Goal: Task Accomplishment & Management: Complete application form

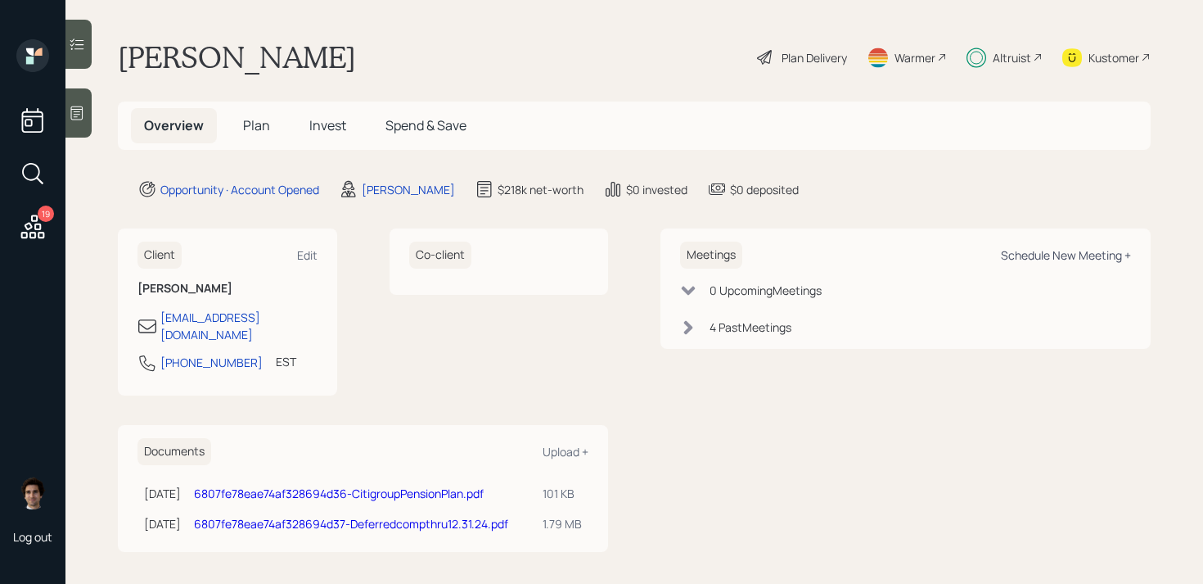
click at [1024, 256] on div "Schedule New Meeting +" at bounding box center [1066, 255] width 130 height 16
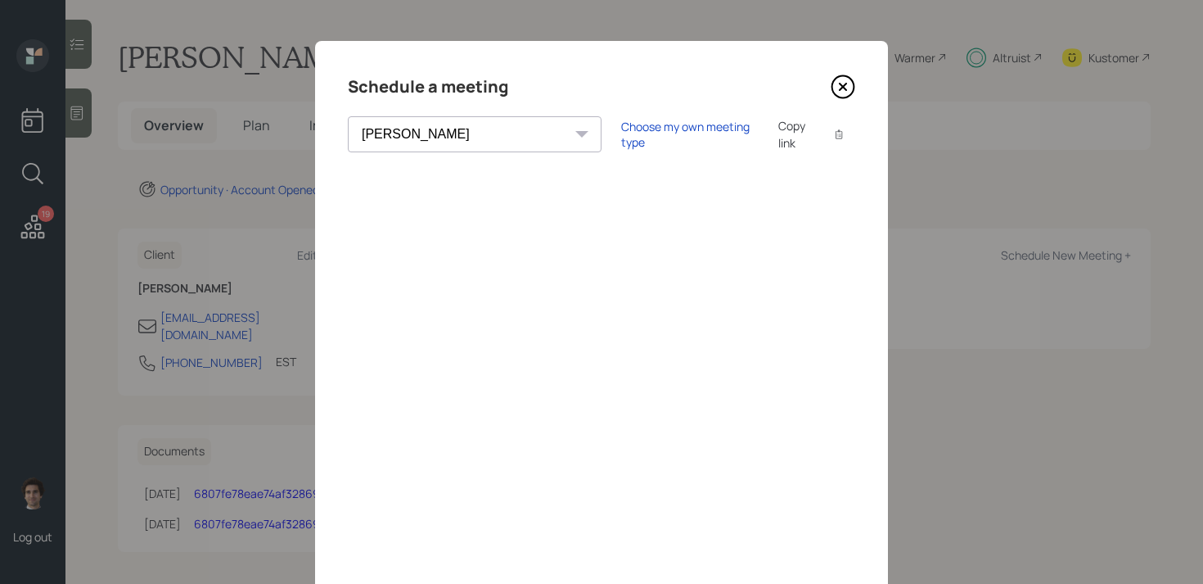
click at [457, 124] on select "[PERSON_NAME] [PERSON_NAME] [PERSON_NAME] [PERSON_NAME] [PERSON_NAME] [PERSON_N…" at bounding box center [475, 134] width 254 height 36
select select "ade3b313-576a-42c5-b346-1eb294908ae6"
click at [348, 116] on select "[PERSON_NAME] [PERSON_NAME] [PERSON_NAME] [PERSON_NAME] [PERSON_NAME] [PERSON_N…" at bounding box center [475, 134] width 254 height 36
click at [658, 136] on div "Choose my own meeting type" at bounding box center [690, 134] width 138 height 31
click at [841, 89] on icon at bounding box center [843, 86] width 25 height 25
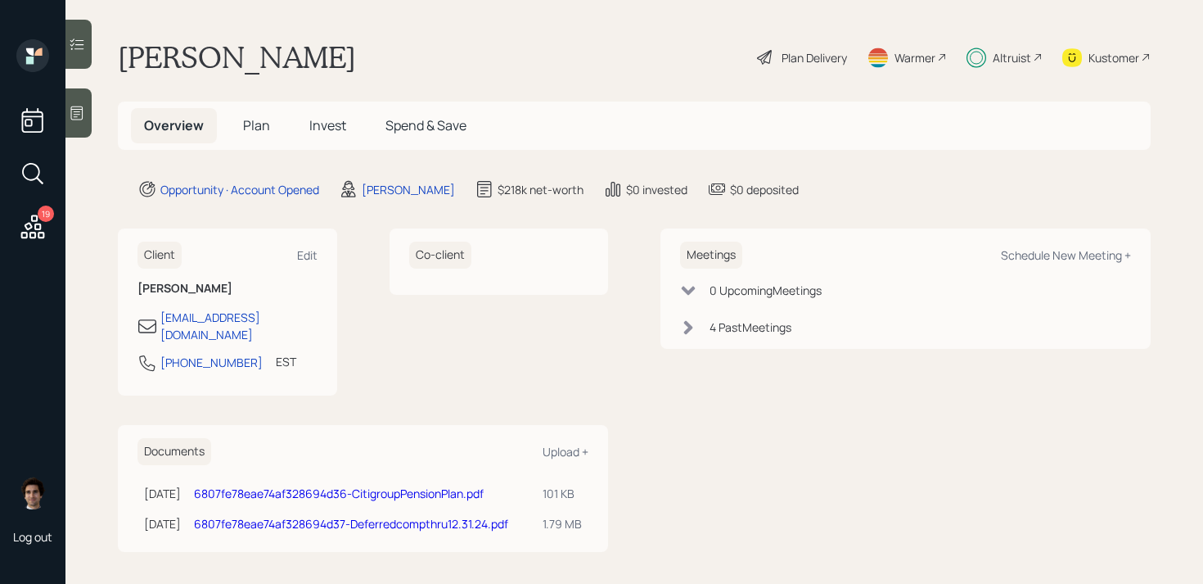
click at [31, 236] on icon at bounding box center [32, 226] width 29 height 29
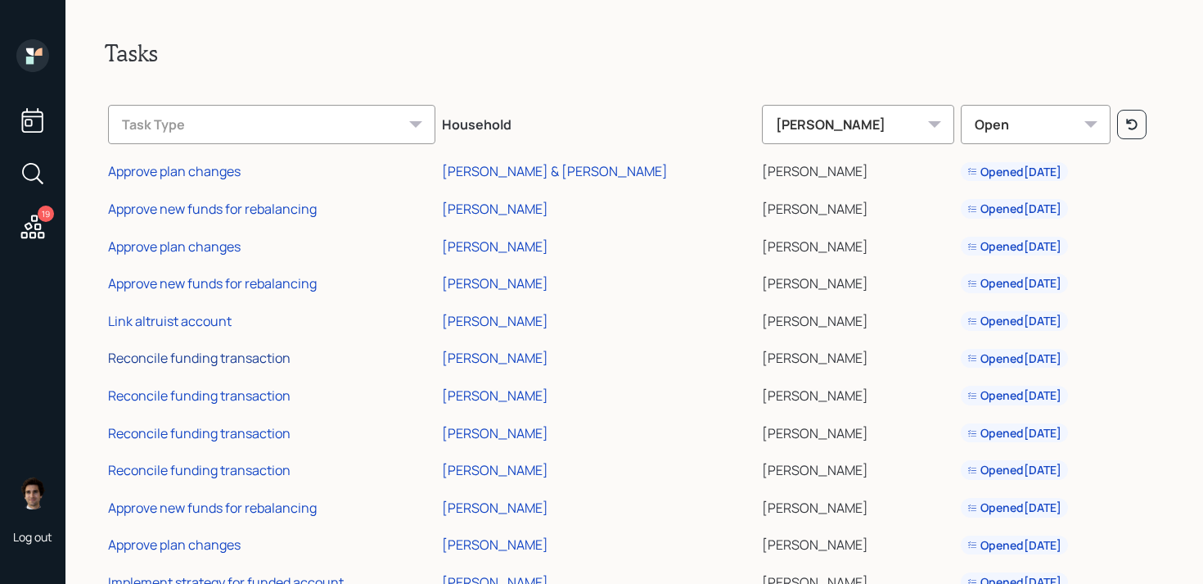
scroll to position [315, 0]
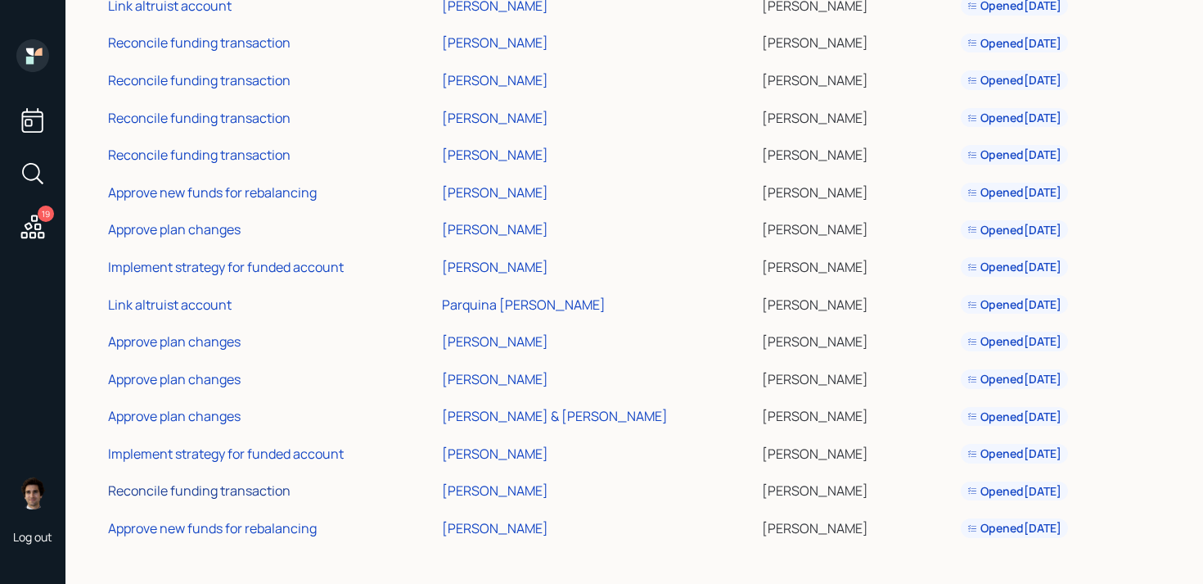
click at [273, 485] on div "Reconcile funding transaction" at bounding box center [199, 490] width 183 height 18
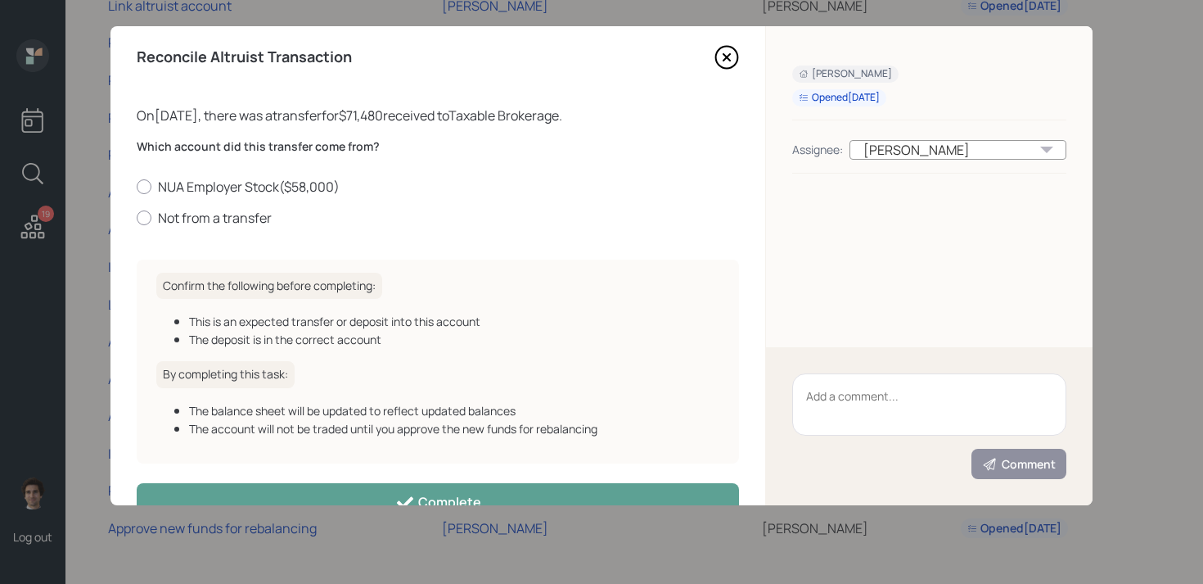
scroll to position [2, 0]
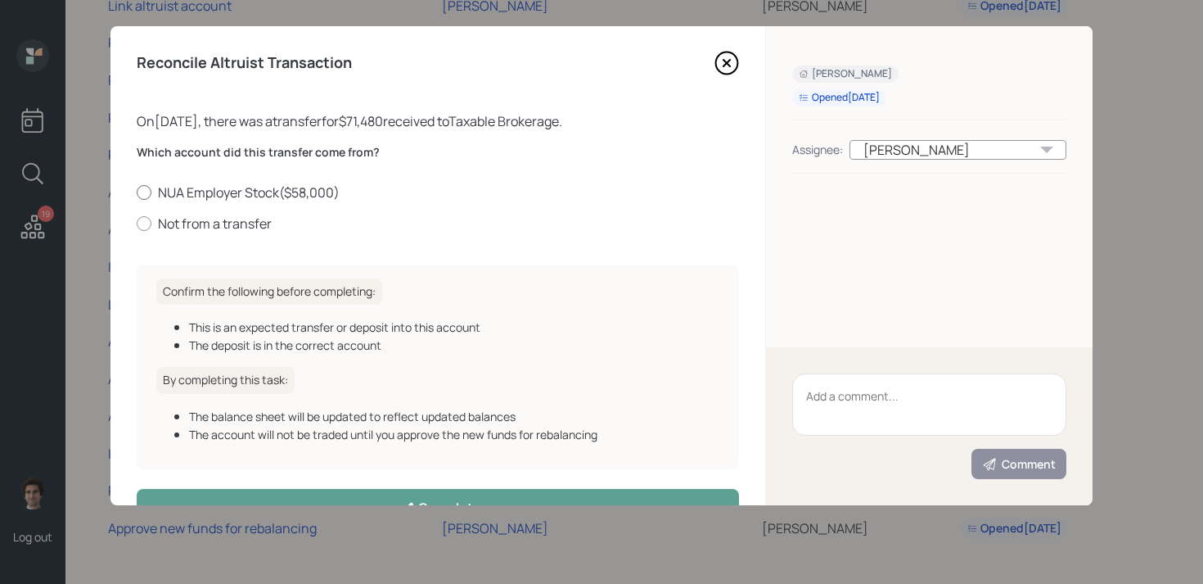
click at [257, 187] on label "NUA Employer Stock ( $58,000 )" at bounding box center [438, 192] width 602 height 18
click at [137, 192] on input "NUA Employer Stock ( $58,000 )" at bounding box center [136, 192] width 1 height 1
radio input "true"
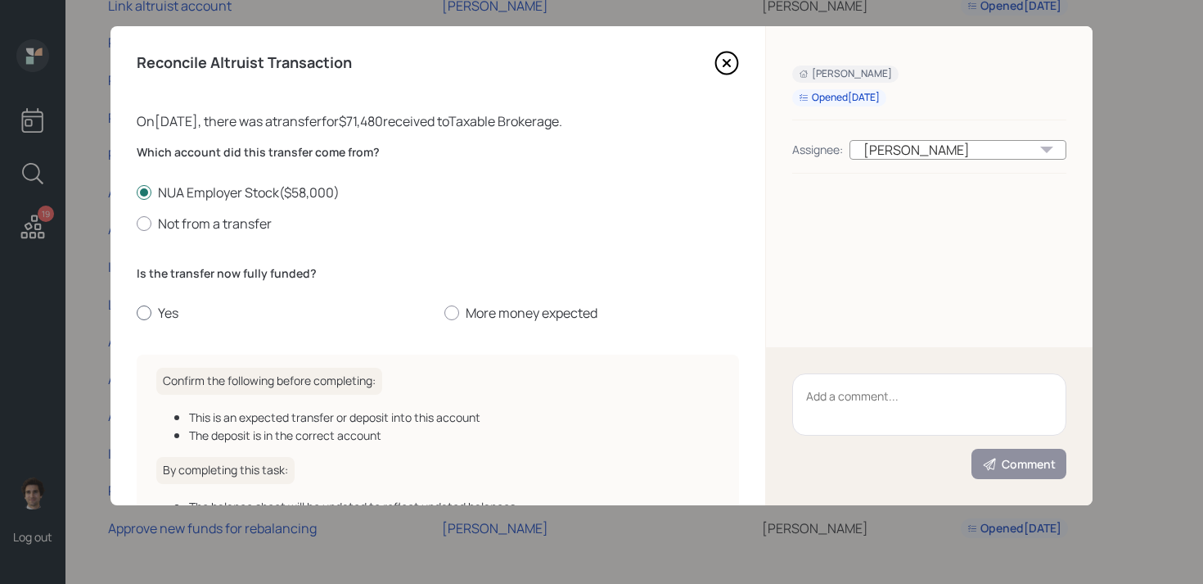
click at [176, 318] on label "Yes" at bounding box center [284, 313] width 295 height 18
click at [137, 313] on input "Yes" at bounding box center [136, 313] width 1 height 1
radio input "true"
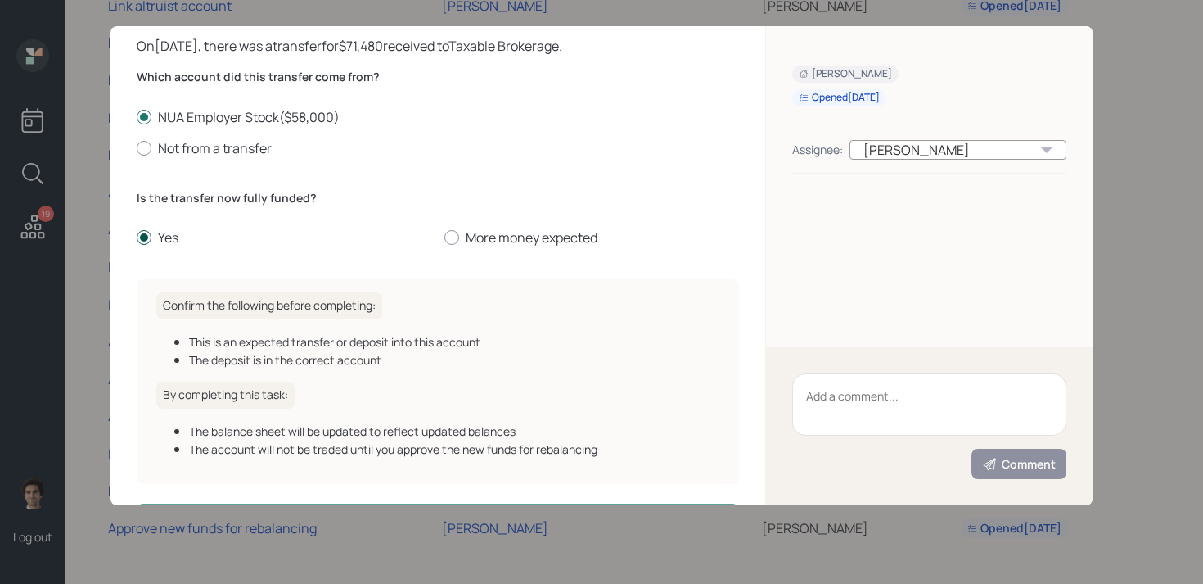
scroll to position [139, 0]
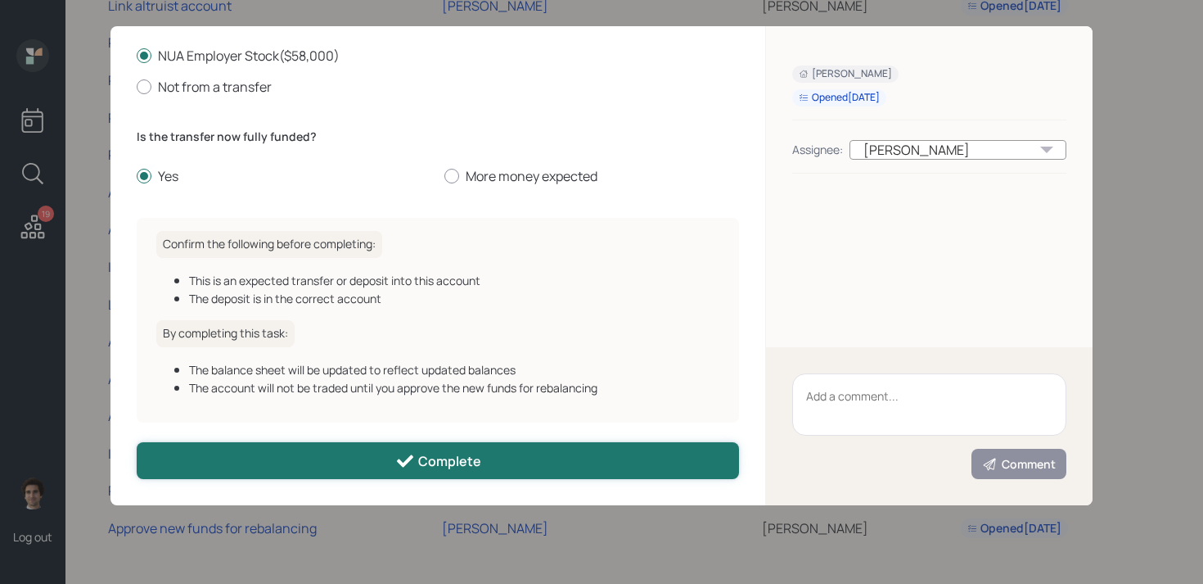
click at [364, 461] on button "Complete" at bounding box center [438, 460] width 602 height 37
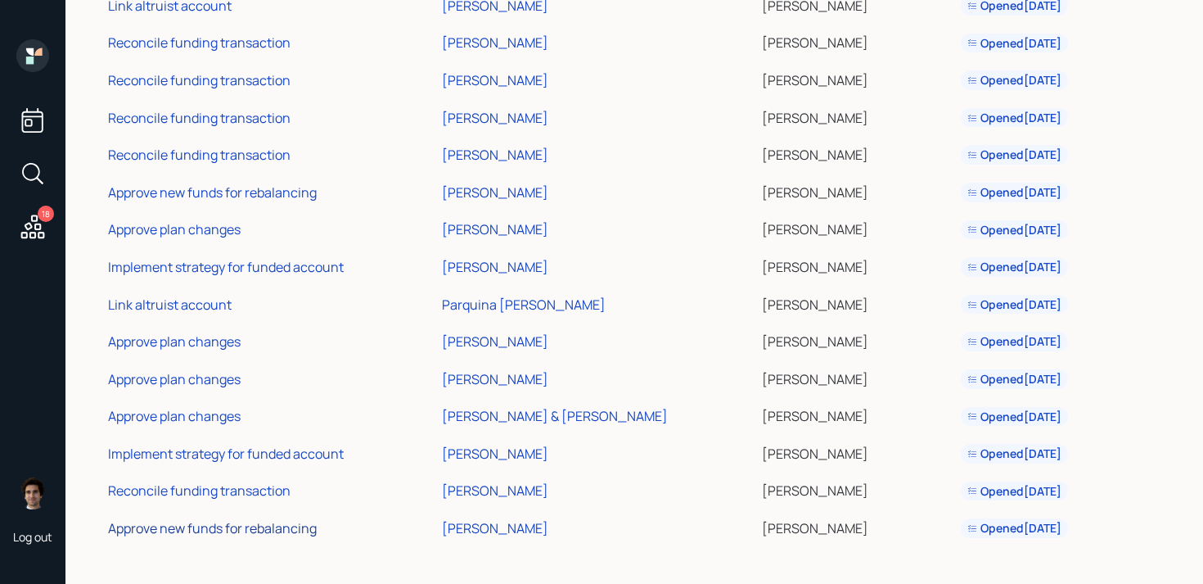
click at [232, 519] on div "Approve new funds for rebalancing" at bounding box center [212, 528] width 209 height 18
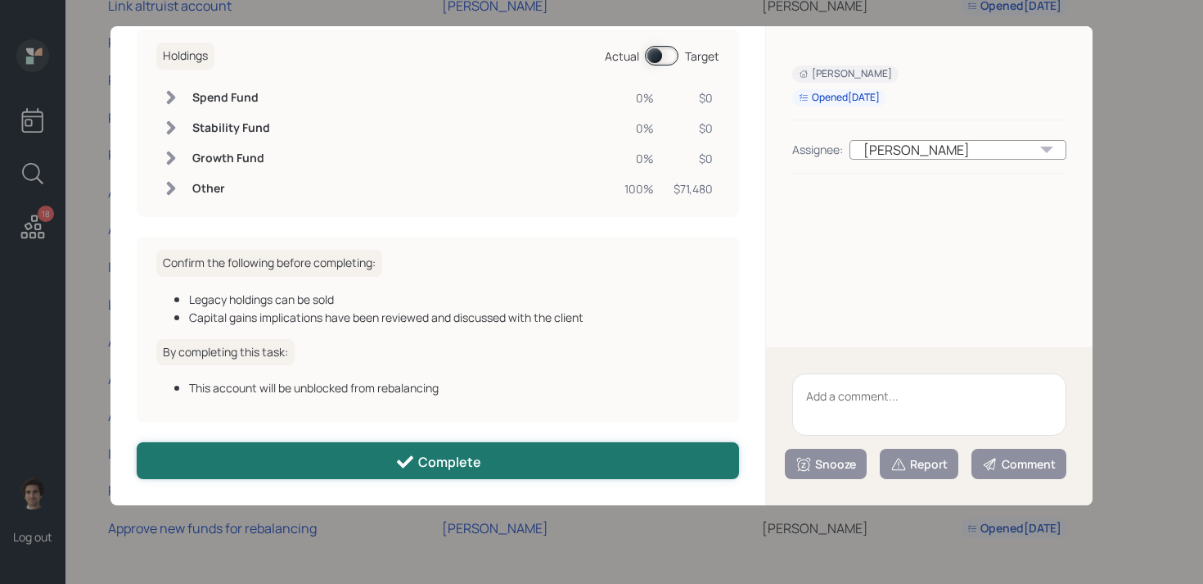
click at [342, 460] on button "Complete" at bounding box center [438, 460] width 602 height 37
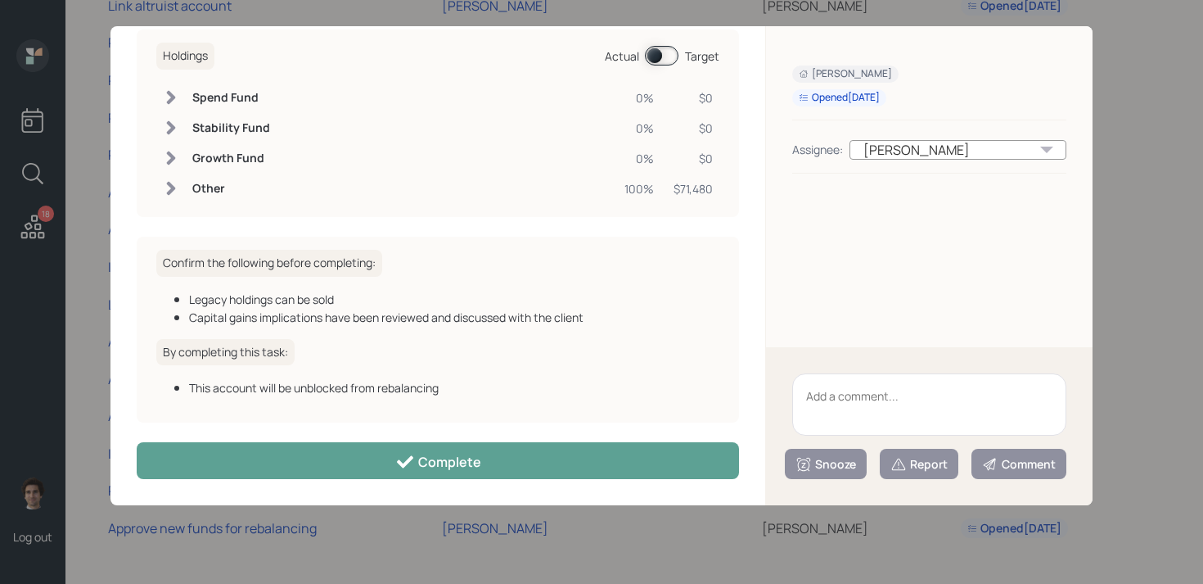
scroll to position [99, 0]
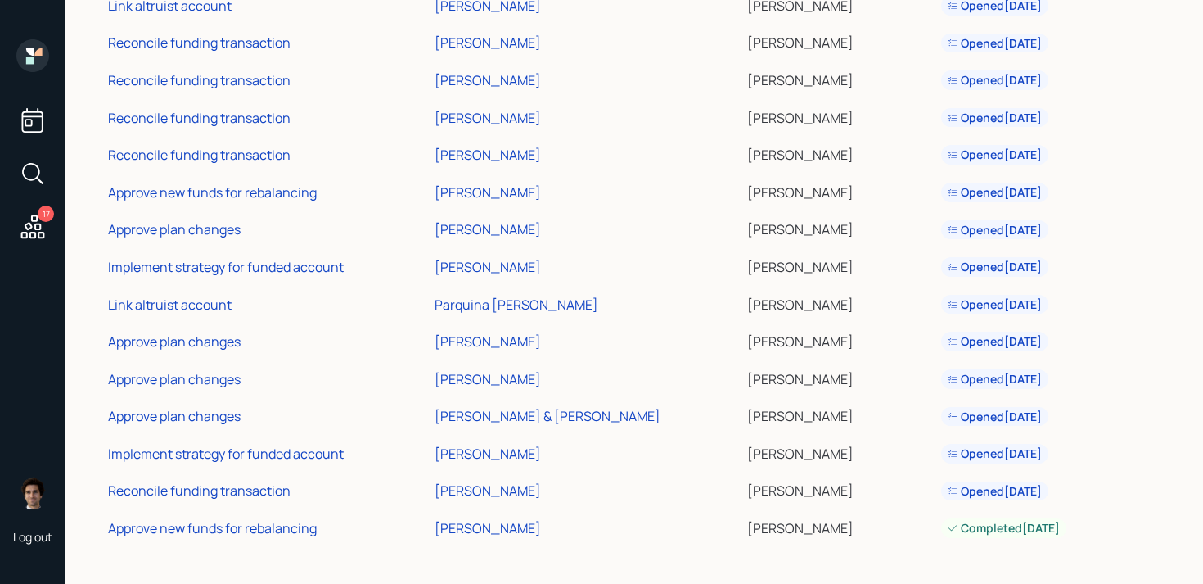
click at [250, 444] on td "Implement strategy for funded account" at bounding box center [268, 451] width 327 height 38
click at [252, 452] on div "Implement strategy for funded account" at bounding box center [226, 453] width 236 height 18
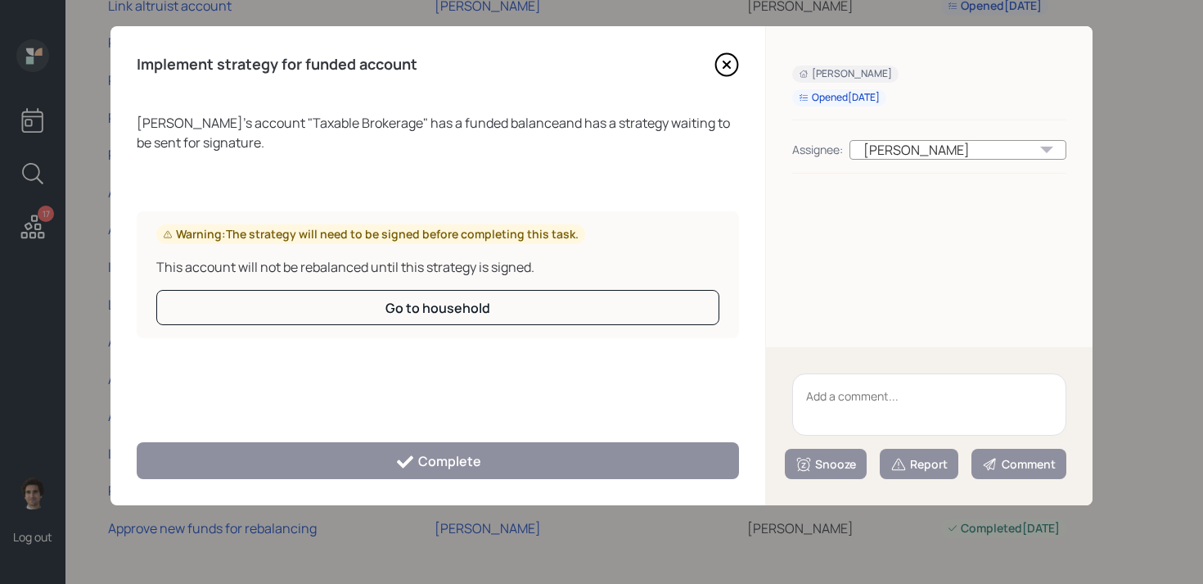
click at [733, 61] on icon at bounding box center [727, 64] width 25 height 25
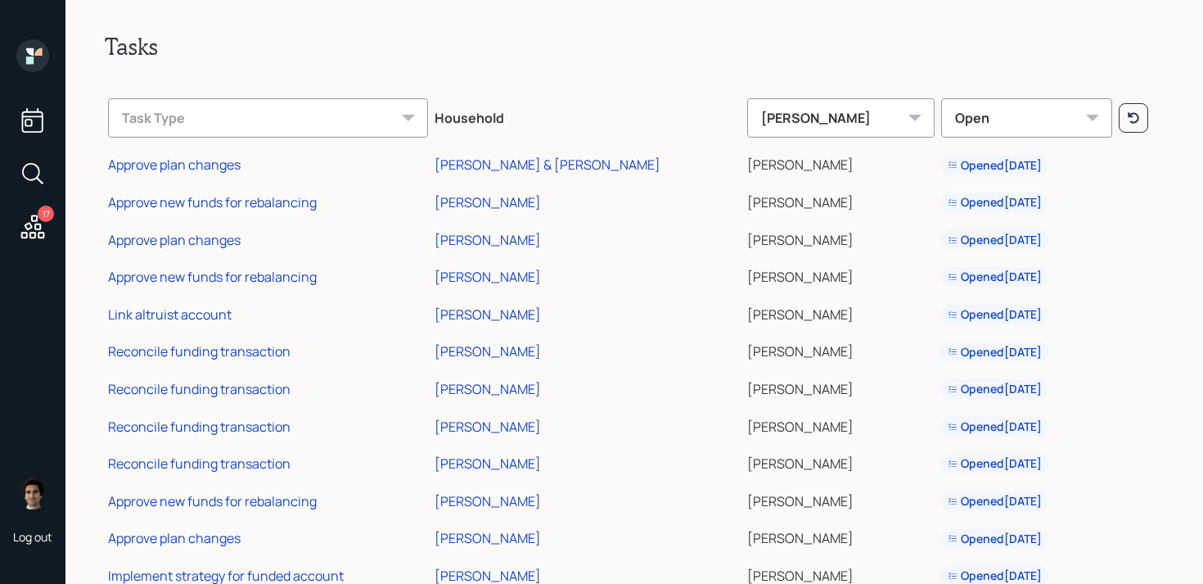
scroll to position [0, 0]
